Goal: Navigation & Orientation: Understand site structure

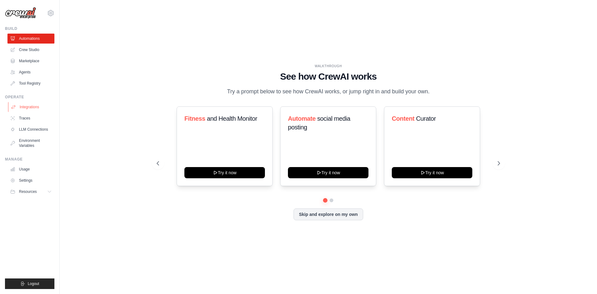
click at [24, 108] on link "Integrations" at bounding box center [31, 107] width 47 height 10
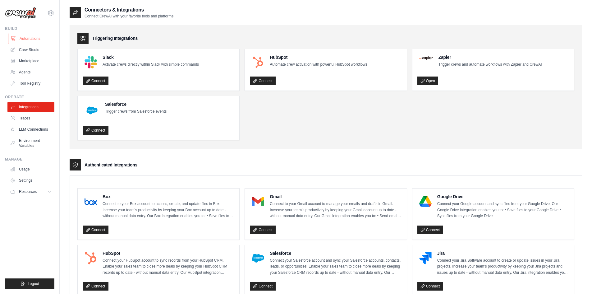
click at [34, 42] on link "Automations" at bounding box center [31, 39] width 47 height 10
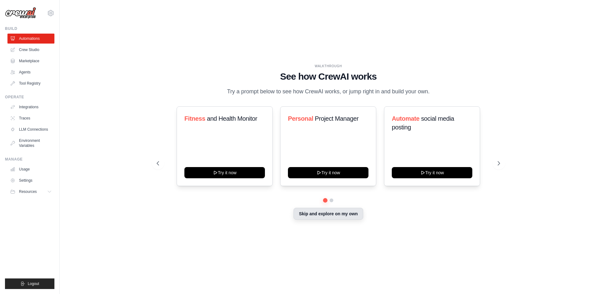
click at [302, 209] on button "Skip and explore on my own" at bounding box center [327, 214] width 69 height 12
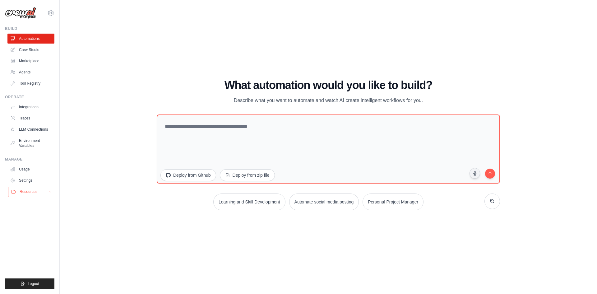
click at [50, 192] on icon at bounding box center [50, 191] width 5 height 5
click at [53, 189] on button "Resources" at bounding box center [31, 191] width 47 height 10
